Goal: Information Seeking & Learning: Learn about a topic

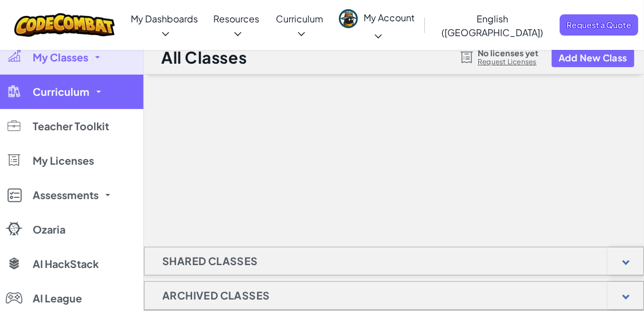
click at [109, 92] on link "Curriculum" at bounding box center [71, 92] width 143 height 34
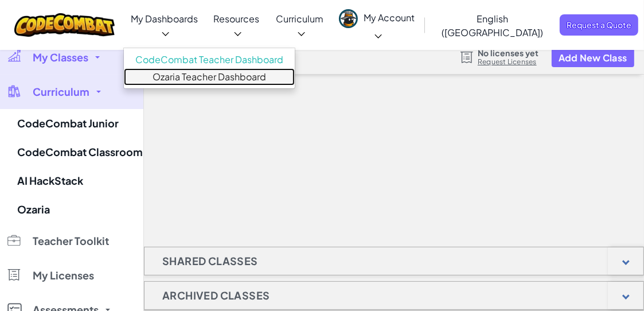
click at [225, 68] on link "Ozaria Teacher Dashboard" at bounding box center [209, 76] width 171 height 17
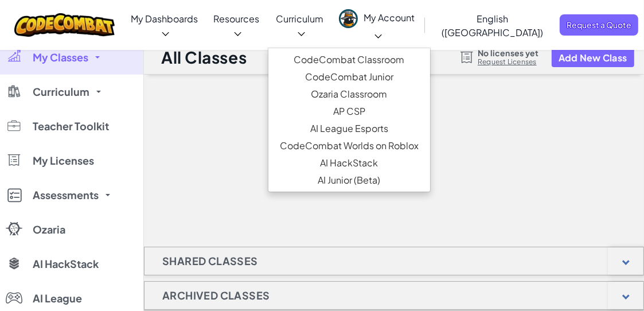
click at [305, 32] on icon at bounding box center [301, 34] width 7 height 4
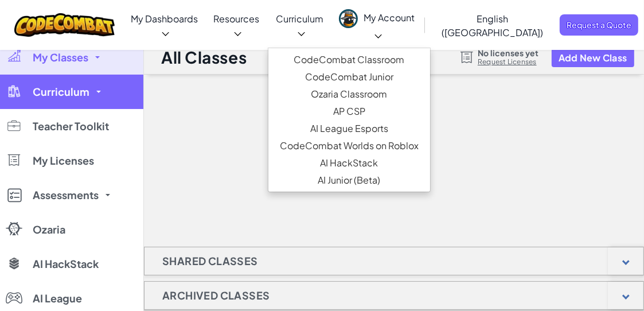
click at [97, 89] on link "Curriculum" at bounding box center [71, 92] width 143 height 34
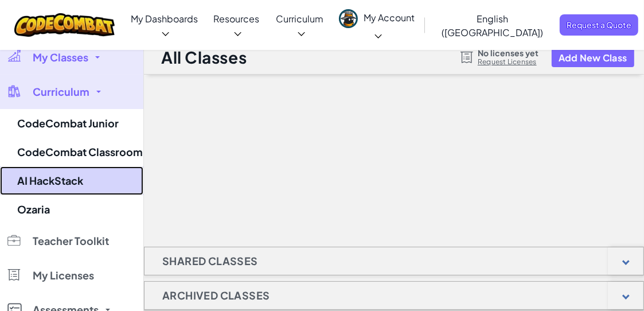
click at [84, 181] on link "AI HackStack" at bounding box center [71, 180] width 143 height 29
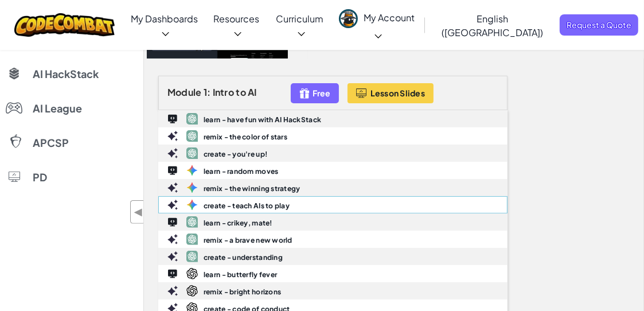
scroll to position [188, 0]
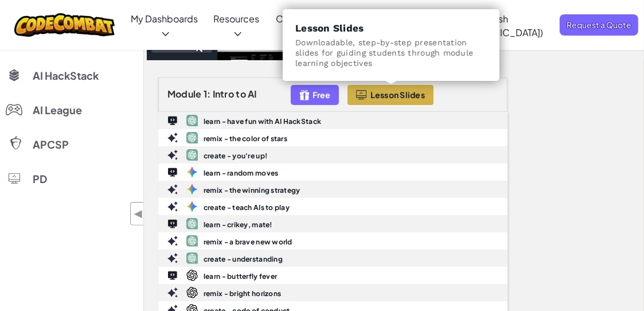
click at [370, 95] on span "Lesson Slides" at bounding box center [397, 94] width 55 height 9
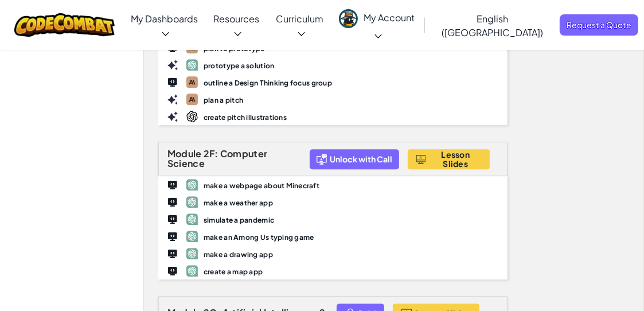
scroll to position [2426, 0]
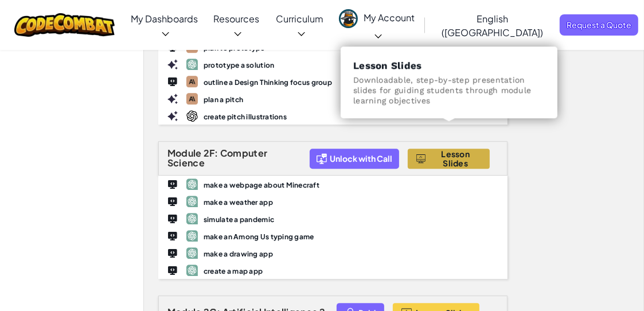
click at [452, 149] on span "Lesson Slides" at bounding box center [456, 158] width 52 height 18
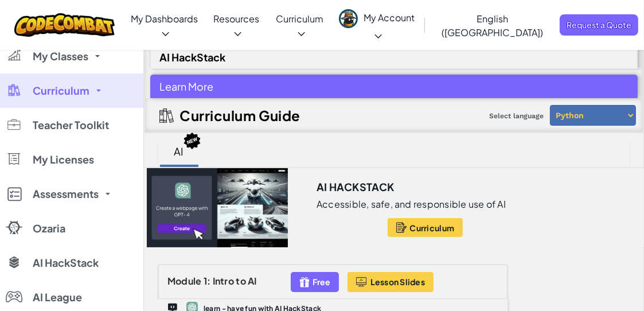
scroll to position [0, 0]
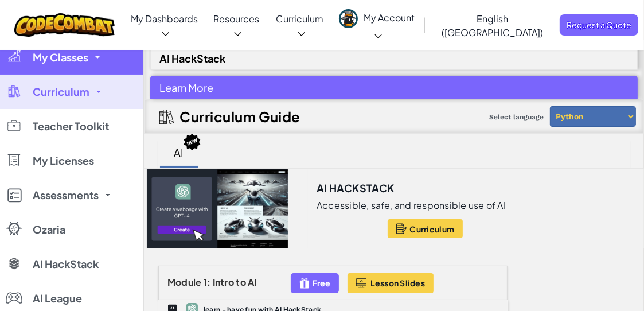
click at [100, 57] on link "My Classes" at bounding box center [71, 57] width 143 height 34
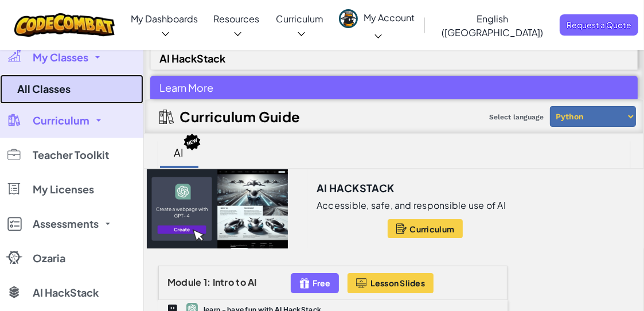
click at [65, 90] on link "All Classes" at bounding box center [71, 89] width 143 height 29
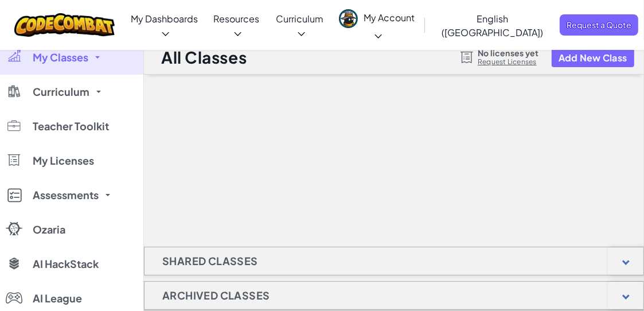
click at [415, 19] on span "My Account" at bounding box center [389, 25] width 51 height 29
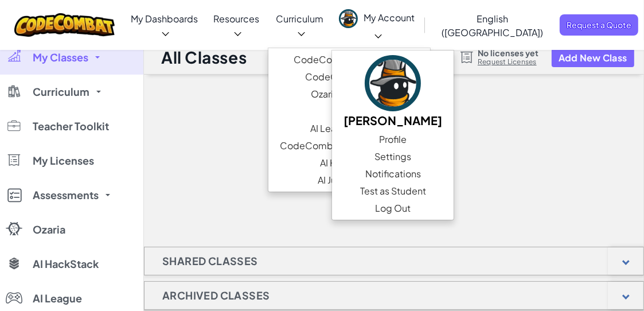
click at [323, 22] on span "Curriculum" at bounding box center [300, 19] width 48 height 12
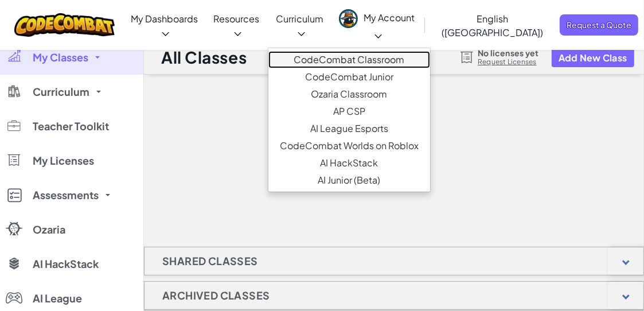
click at [345, 51] on link "CodeCombat Classroom" at bounding box center [349, 59] width 162 height 17
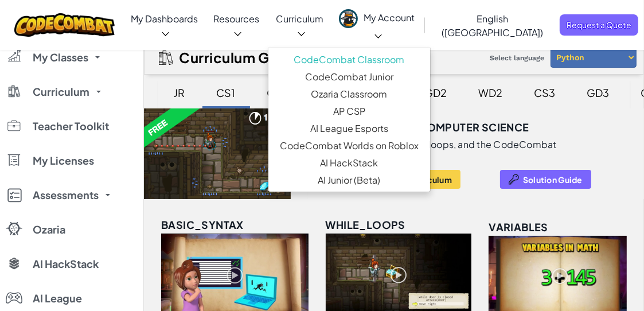
click at [640, 209] on div "Introduction to Computer Science Learn basic syntax, while loops, and the CodeC…" at bounding box center [394, 221] width 500 height 227
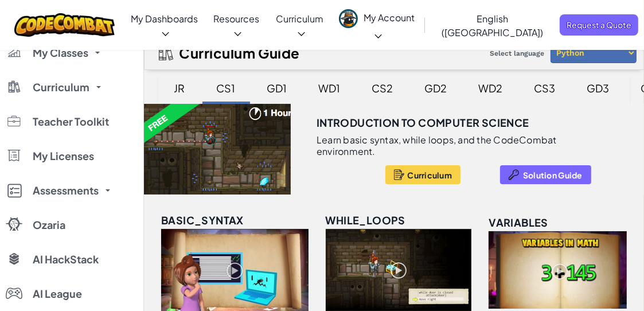
scroll to position [2, 0]
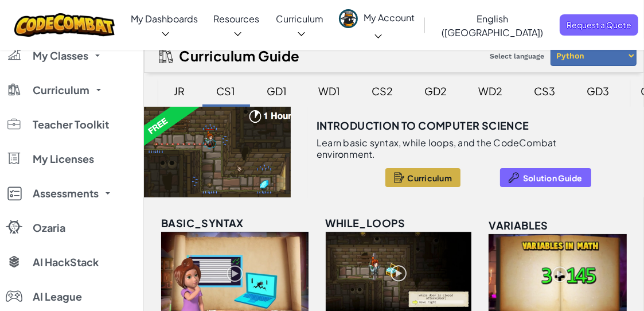
click at [411, 179] on span "Curriculum" at bounding box center [429, 177] width 45 height 9
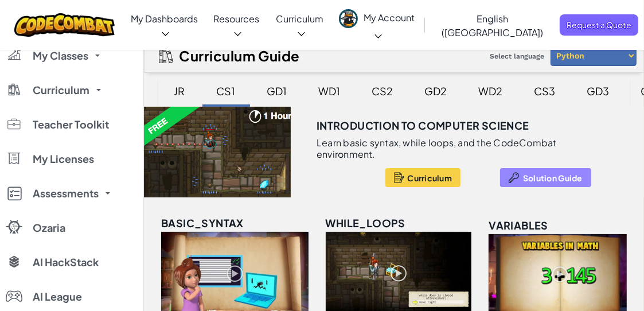
click at [528, 177] on span "Solution Guide" at bounding box center [553, 177] width 60 height 9
